Goal: Navigation & Orientation: Find specific page/section

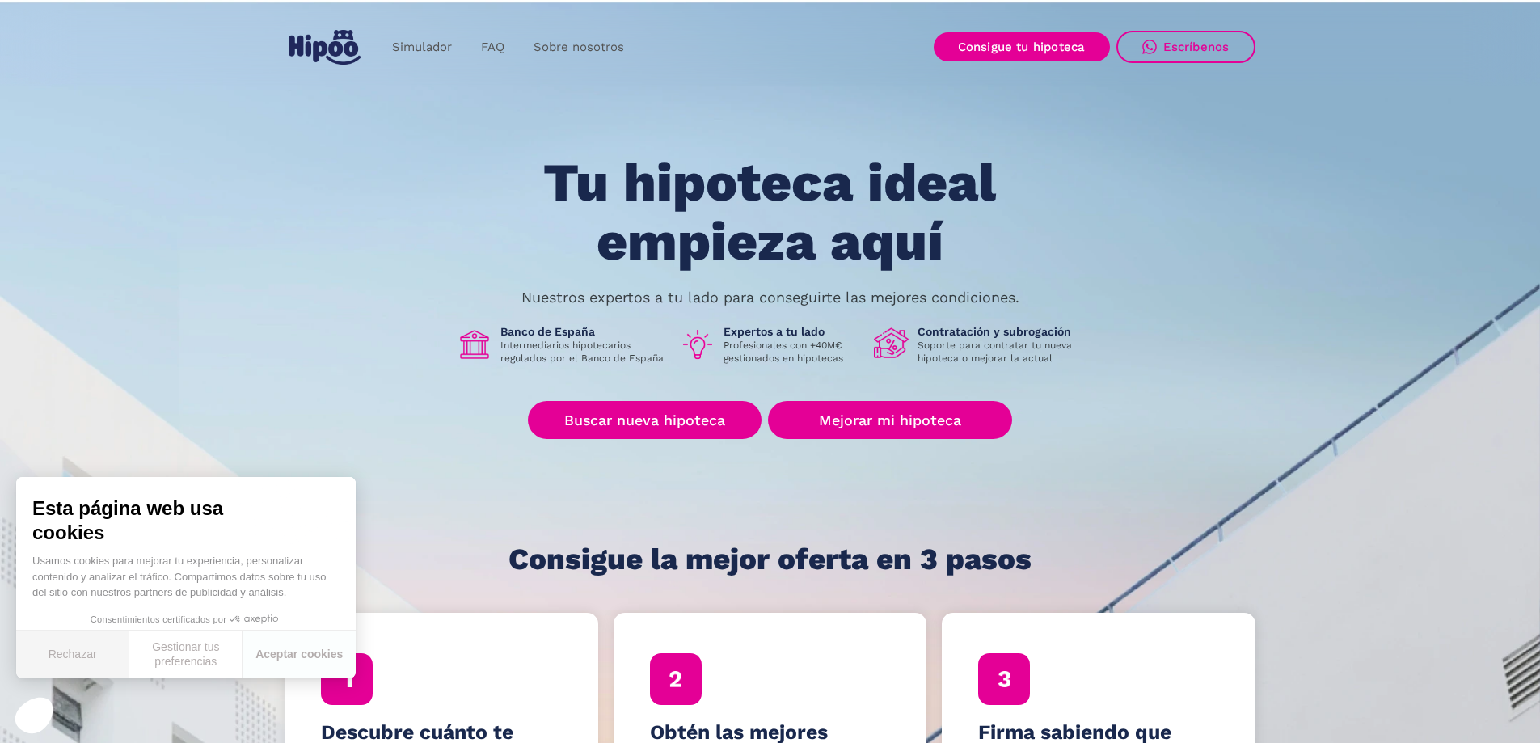
click at [82, 652] on button "Rechazar" at bounding box center [72, 654] width 113 height 48
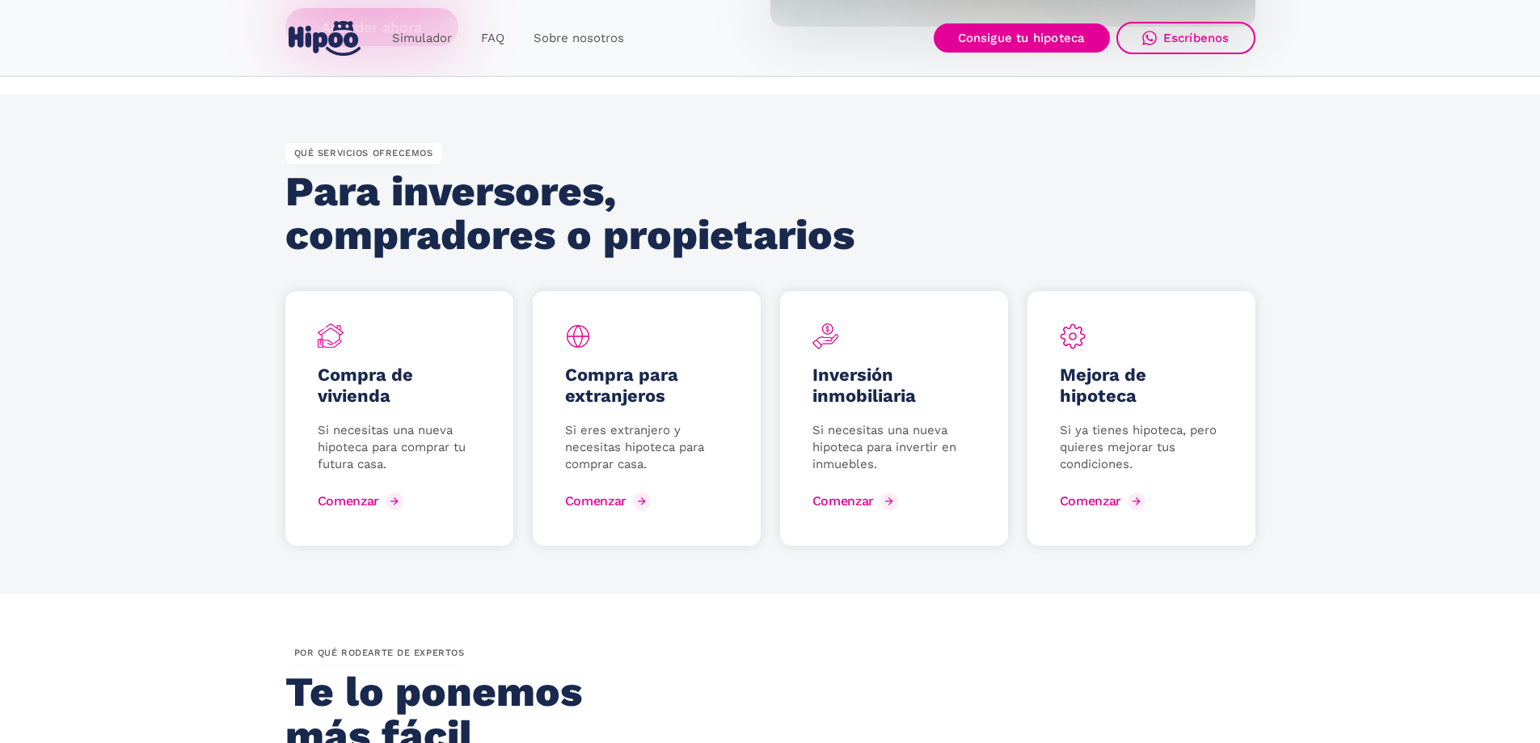
scroll to position [2102, 0]
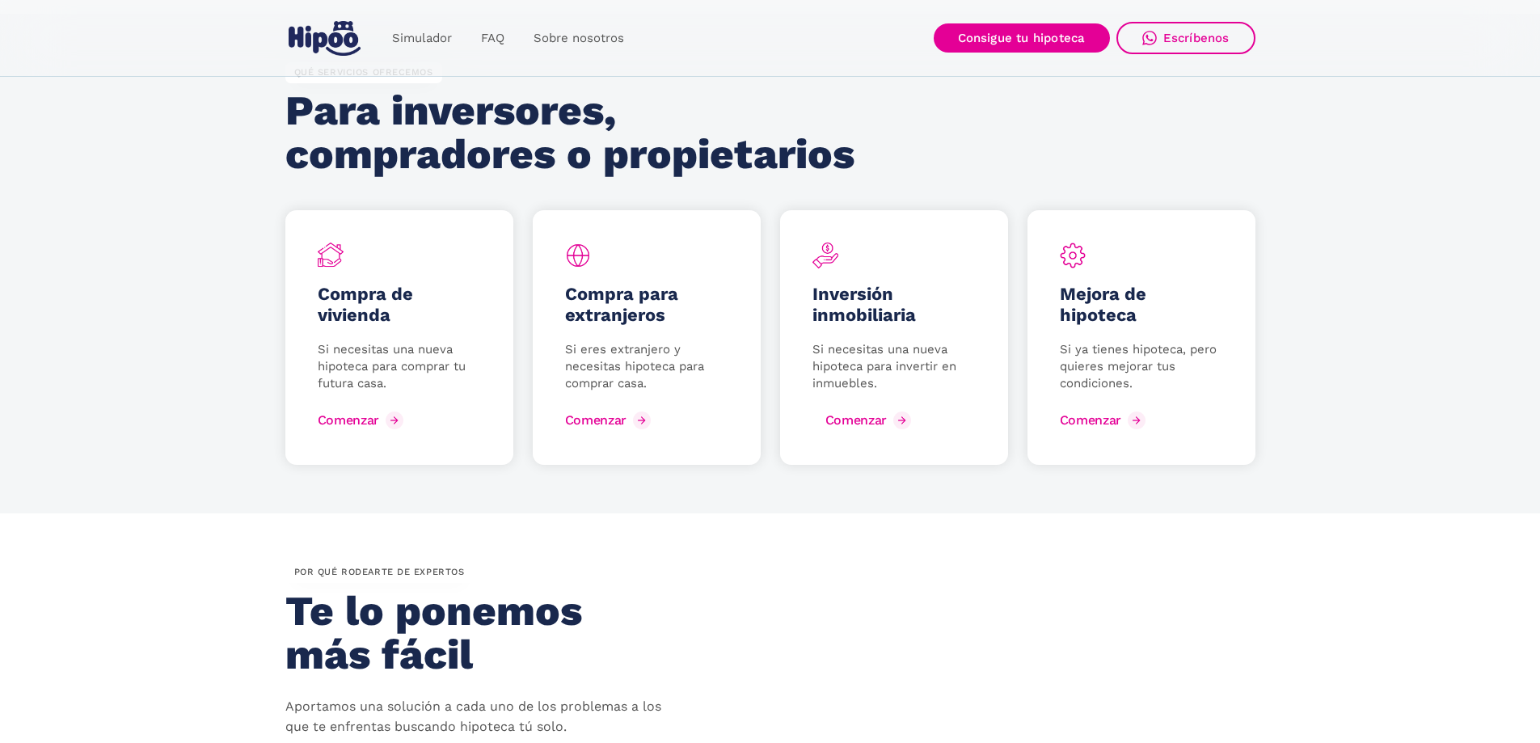
click at [895, 420] on div at bounding box center [902, 420] width 18 height 18
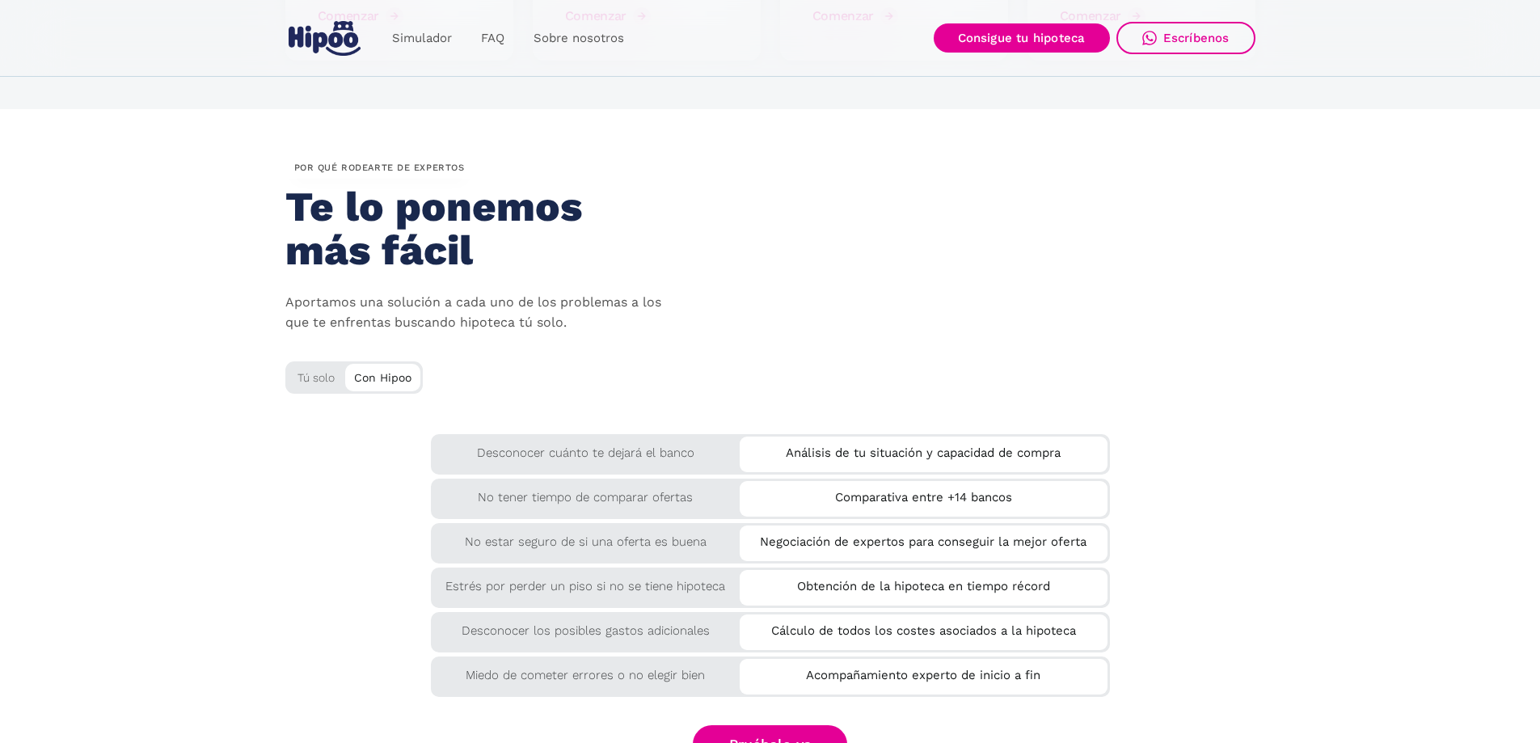
scroll to position [2587, 0]
